Goal: Task Accomplishment & Management: Complete application form

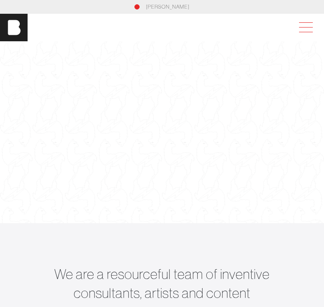
click at [306, 26] on span at bounding box center [304, 28] width 20 height 16
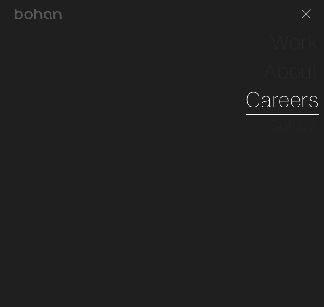
click at [297, 103] on link "Careers" at bounding box center [282, 99] width 73 height 29
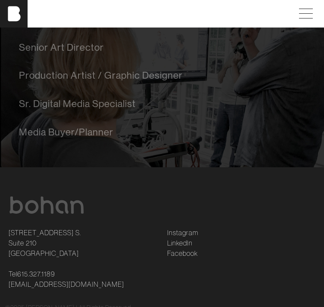
scroll to position [279, 0]
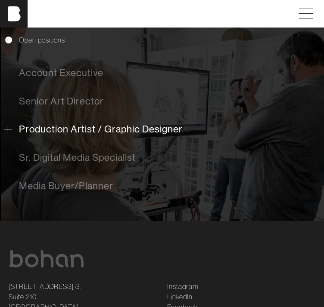
click at [146, 126] on span "Production Artist / Graphic Designer" at bounding box center [101, 129] width 164 height 11
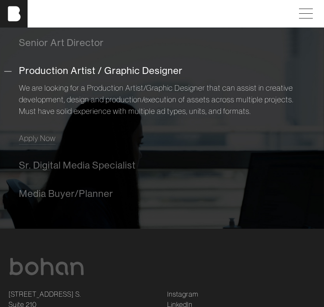
scroll to position [340, 0]
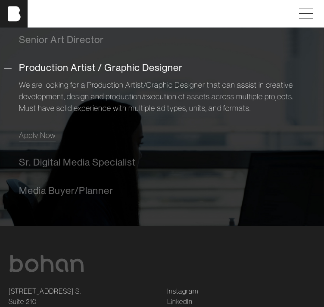
click at [32, 129] on div "We are looking for a Production Artist/Graphic Designer that can assist in crea…" at bounding box center [162, 108] width 286 height 66
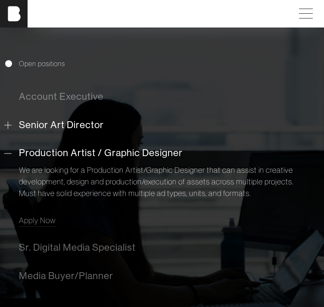
scroll to position [297, 0]
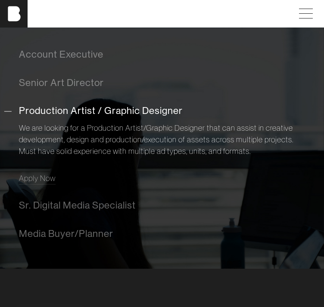
click at [143, 106] on span "Production Artist / Graphic Designer" at bounding box center [101, 110] width 164 height 11
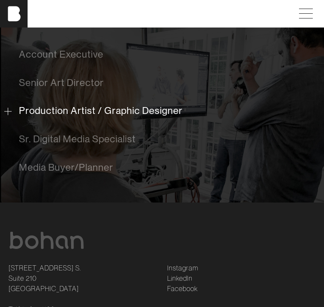
click at [142, 112] on span "Production Artist / Graphic Designer" at bounding box center [101, 110] width 164 height 11
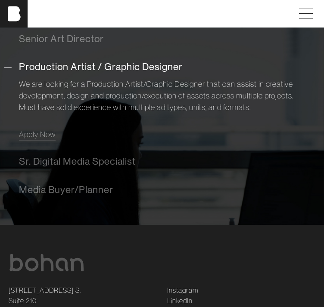
scroll to position [345, 0]
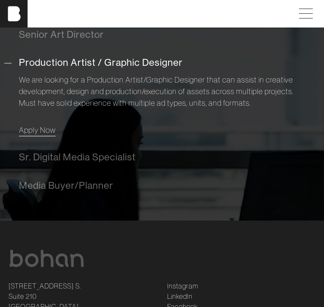
click at [45, 131] on span "Apply Now" at bounding box center [37, 130] width 37 height 10
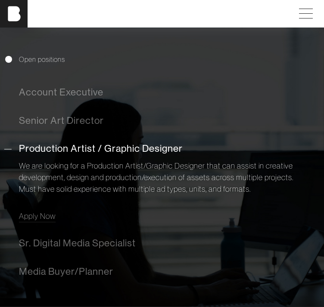
scroll to position [258, 0]
